Goal: Information Seeking & Learning: Check status

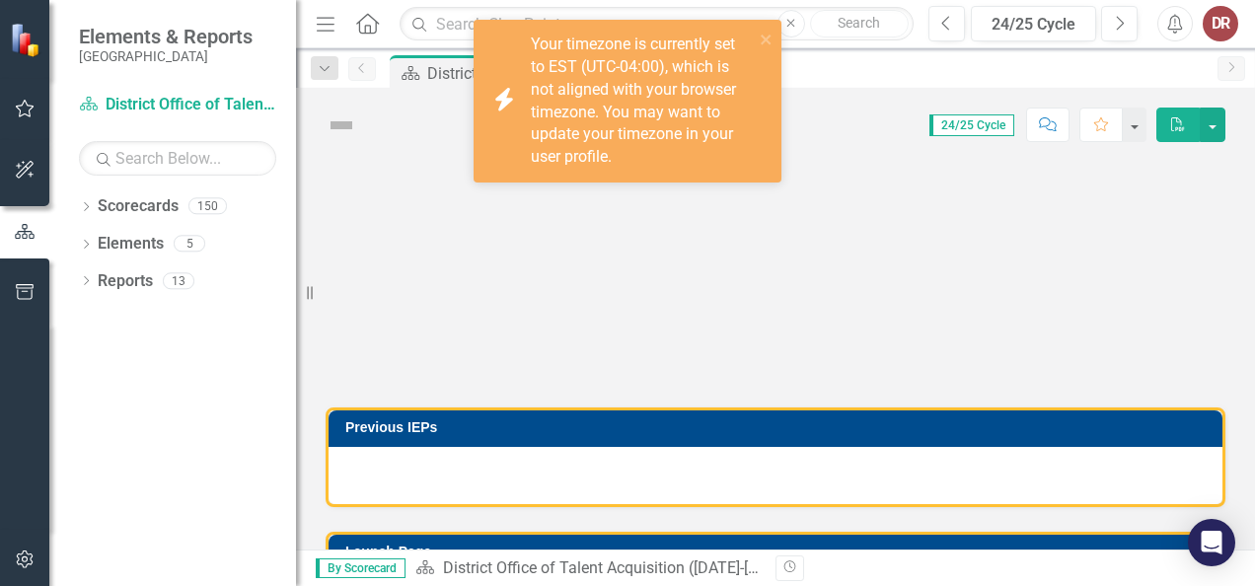
click at [646, 58] on div "Your timezone is currently set to EST (UTC-04:00), which is not aligned with yo…" at bounding box center [642, 101] width 223 height 135
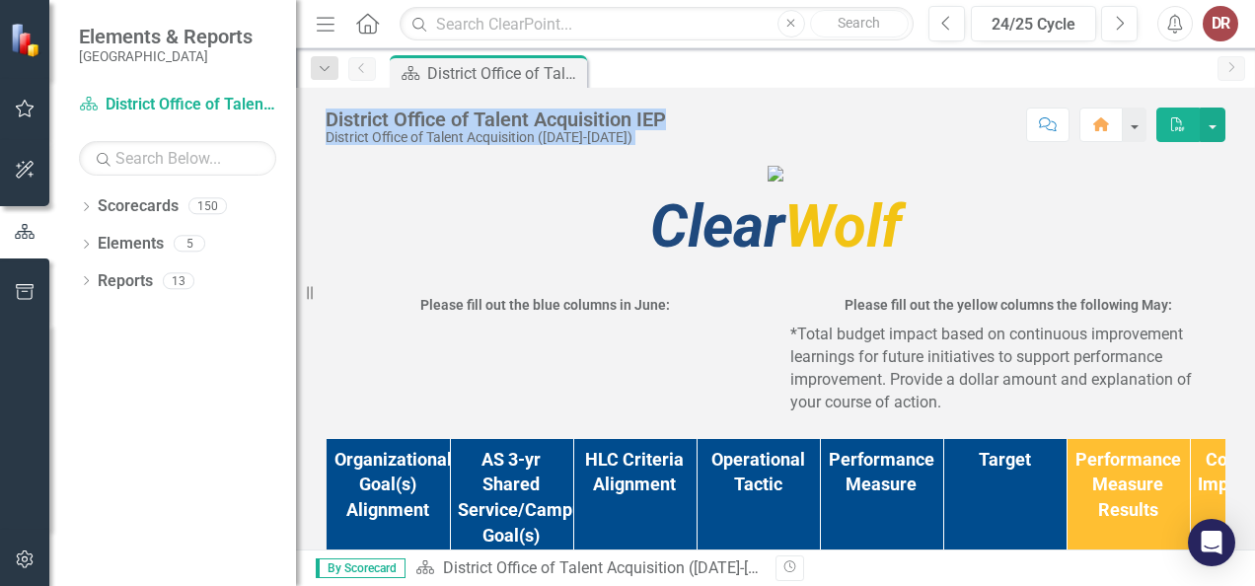
drag, startPoint x: 330, startPoint y: 120, endPoint x: 716, endPoint y: 114, distance: 386.0
click at [716, 114] on div "District Office of Talent Acquisition IEP District Office of Talent Acquisition…" at bounding box center [775, 117] width 959 height 59
drag, startPoint x: 716, startPoint y: 114, endPoint x: 688, endPoint y: 122, distance: 29.0
click at [688, 122] on div "Score: N/A 24/25 Cycle Completed Comment Home PDF" at bounding box center [951, 125] width 550 height 34
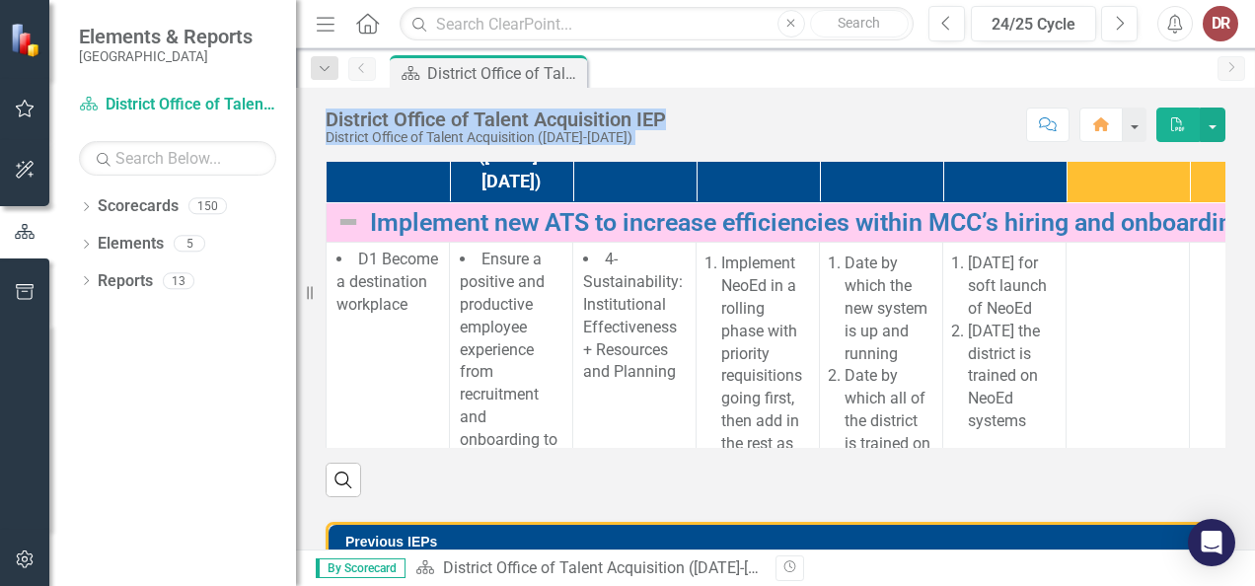
scroll to position [493, 0]
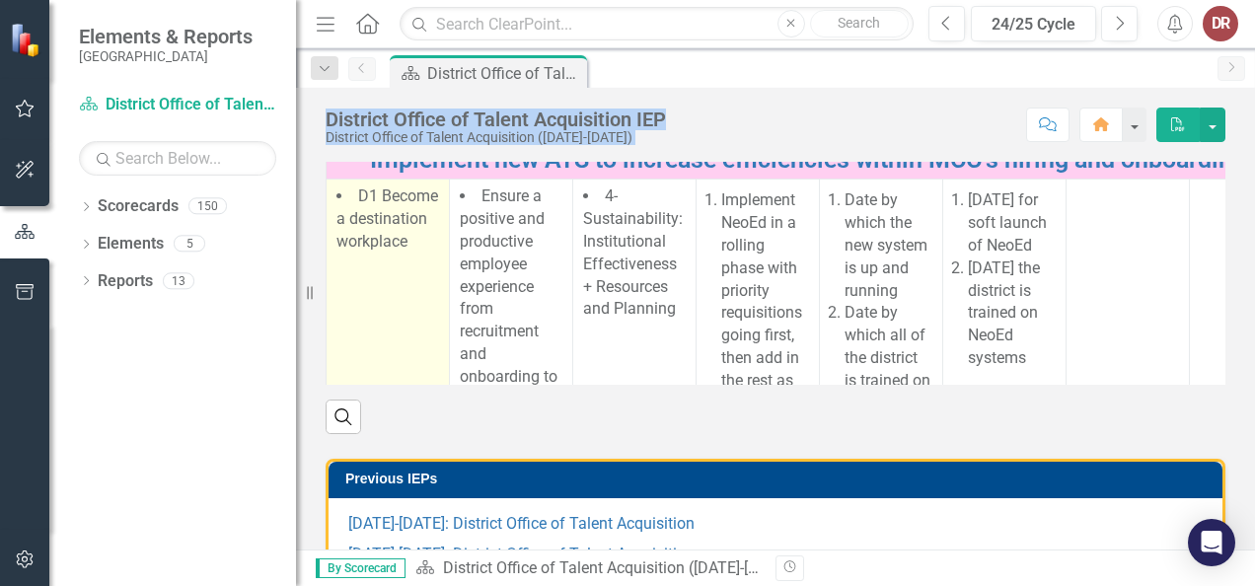
click at [377, 251] on span "D1 Become a destination workplace" at bounding box center [388, 219] width 102 height 64
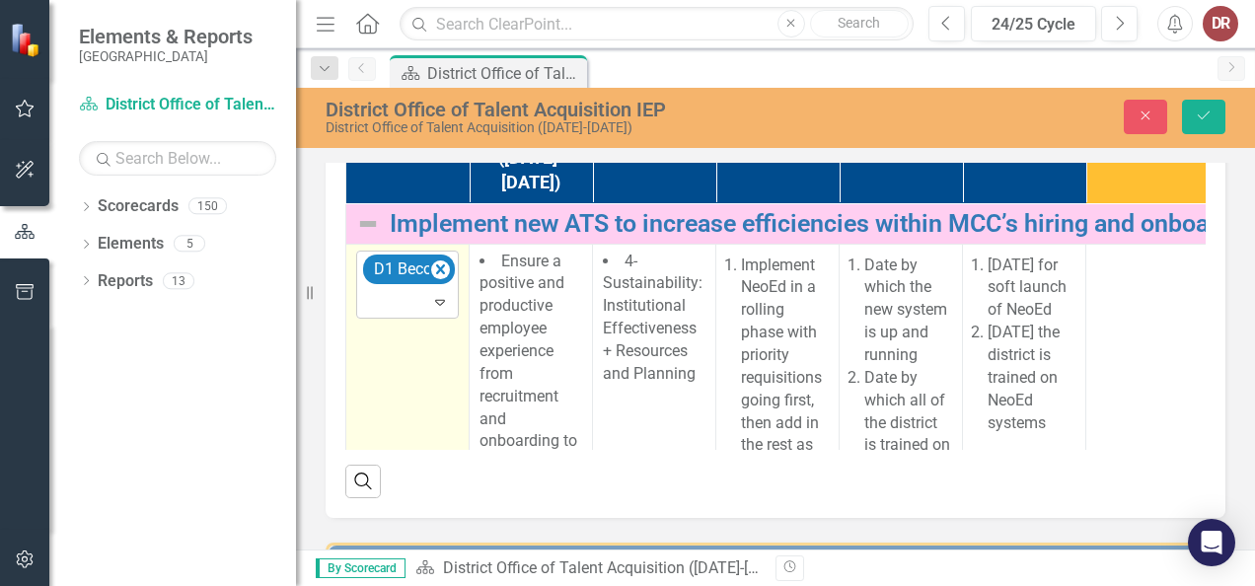
drag, startPoint x: 377, startPoint y: 375, endPoint x: 438, endPoint y: 442, distance: 90.8
click at [438, 310] on icon "Expand" at bounding box center [440, 302] width 20 height 16
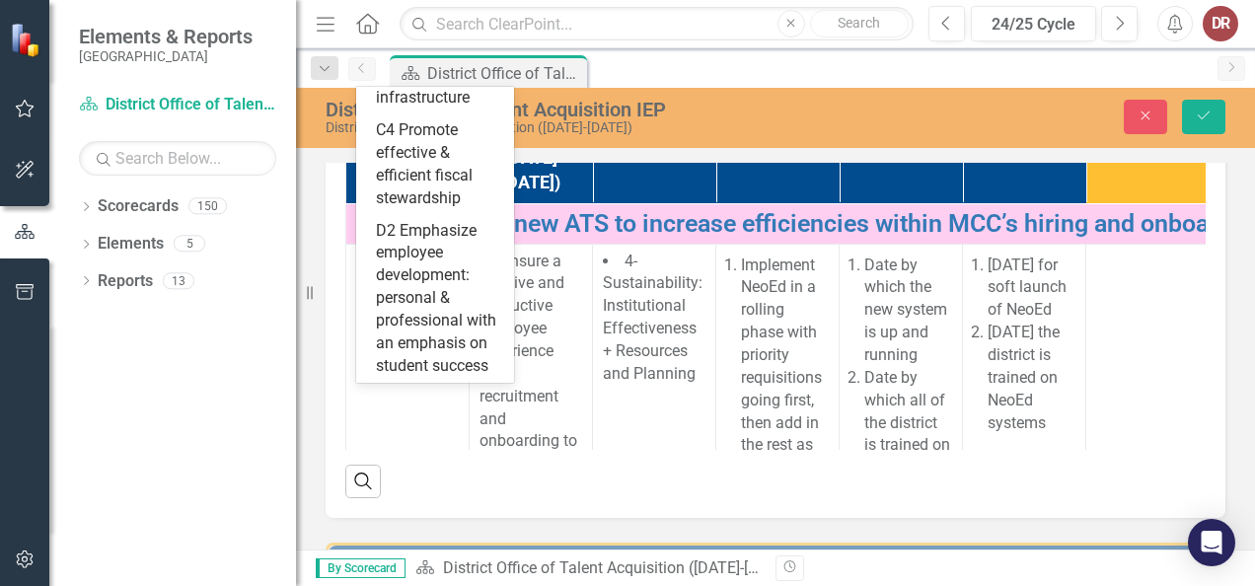
scroll to position [1252, 0]
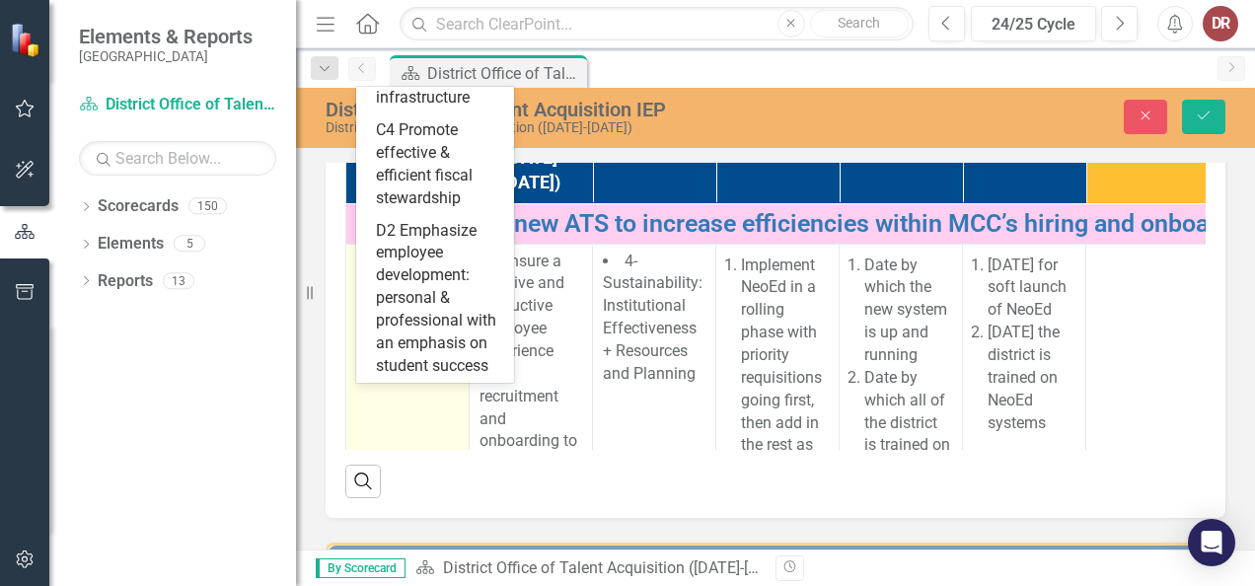
click at [395, 515] on td "13 results available. Use Up and Down to choose options, press Enter to select …" at bounding box center [407, 570] width 123 height 652
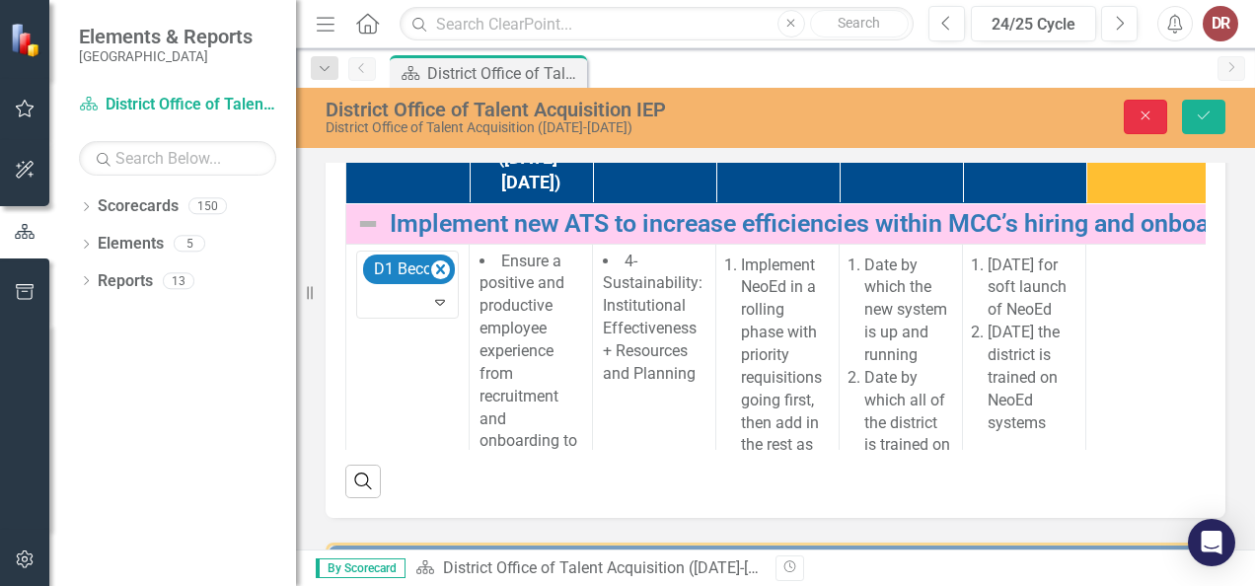
click at [1145, 114] on icon "button" at bounding box center [1146, 116] width 9 height 9
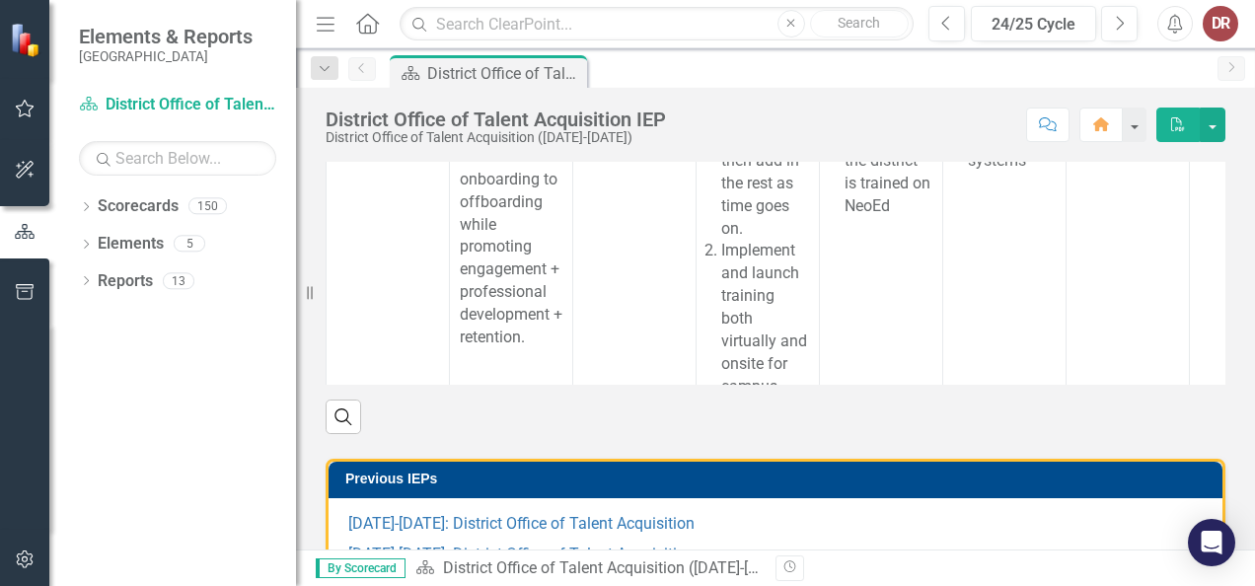
scroll to position [0, 0]
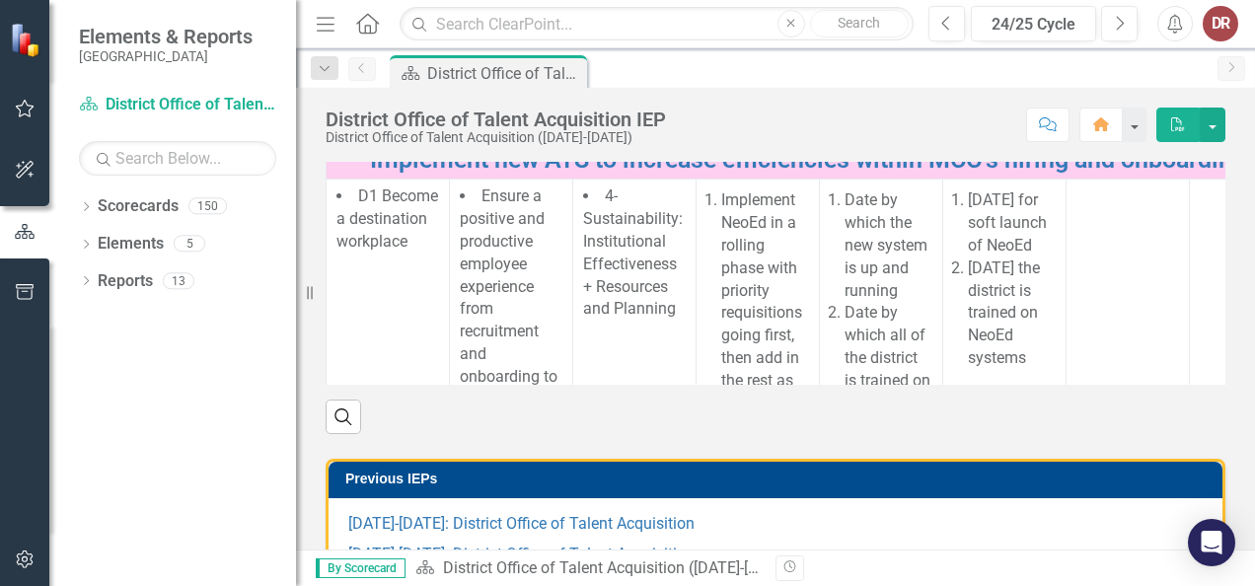
click at [692, 139] on th "HLC Criteria Alignment" at bounding box center [634, 42] width 123 height 193
click at [618, 139] on th "HLC Criteria Alignment Sort Ascending" at bounding box center [634, 42] width 123 height 193
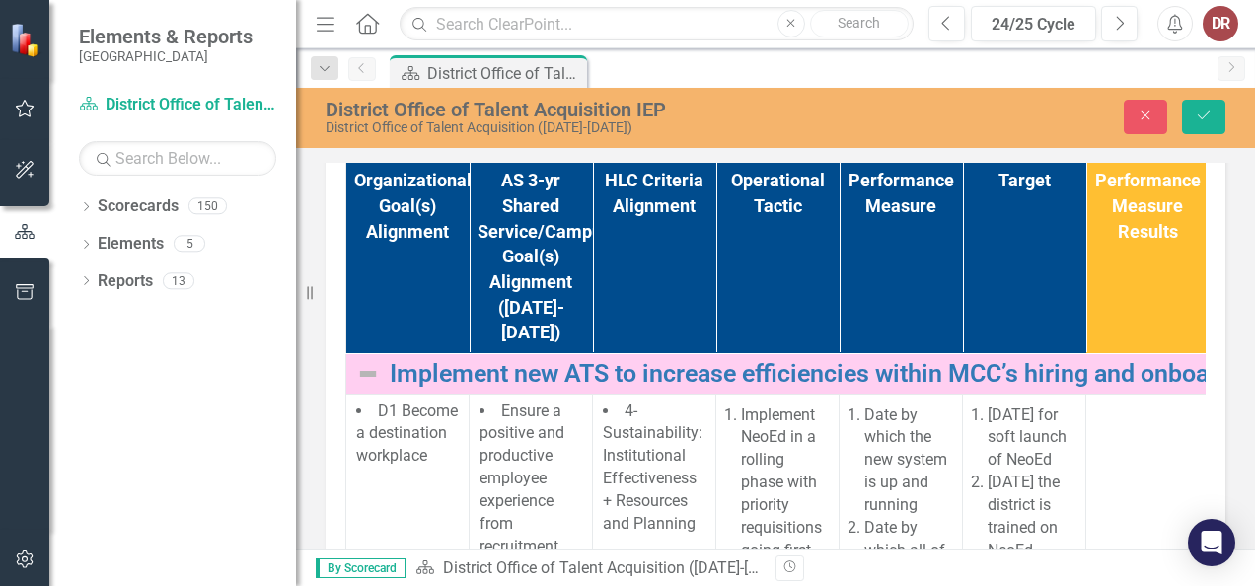
scroll to position [592, 0]
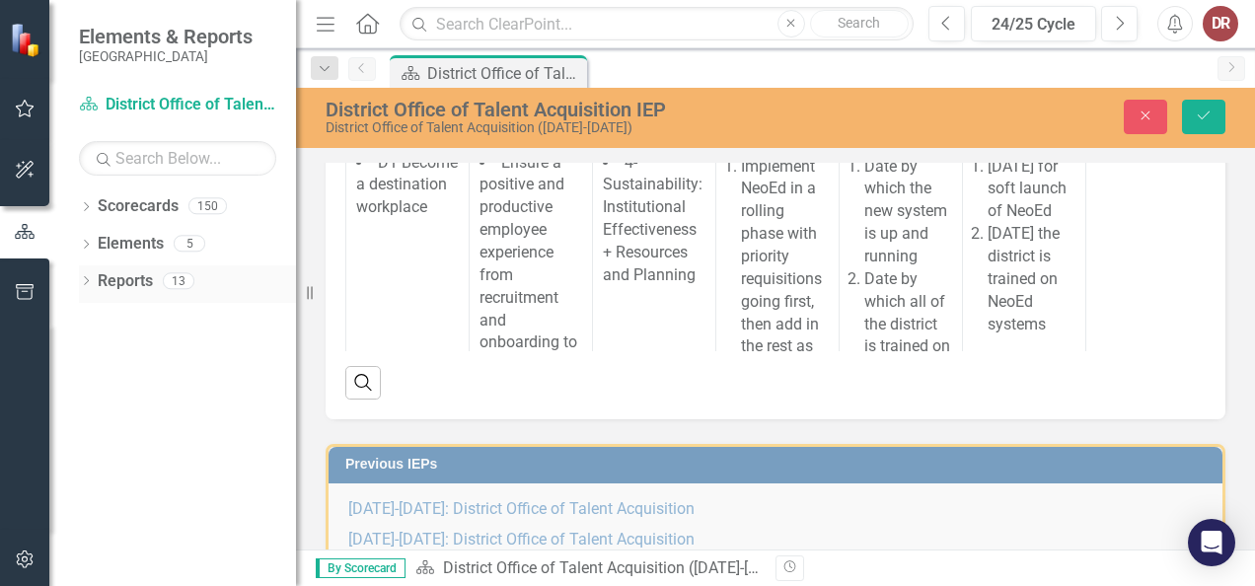
drag, startPoint x: 308, startPoint y: 298, endPoint x: 260, endPoint y: 298, distance: 48.4
click at [260, 298] on div "Elements & Reports Metropolitan Community College Scorecard District Office of …" at bounding box center [148, 293] width 296 height 586
click at [19, 228] on icon "button" at bounding box center [25, 232] width 22 height 18
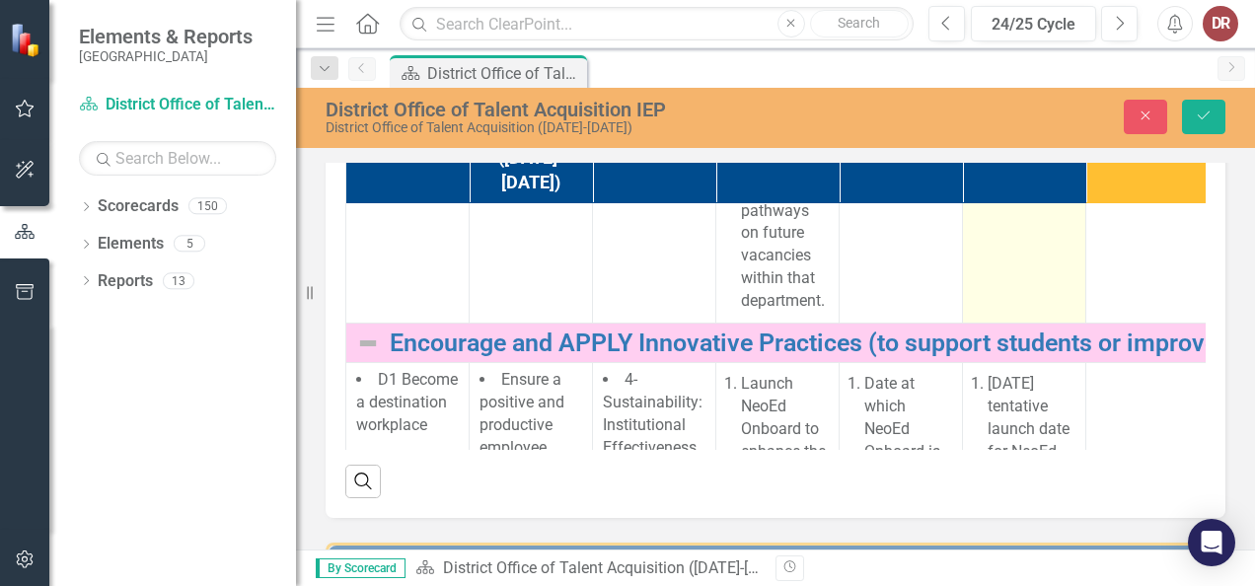
scroll to position [1875, 0]
